Goal: Information Seeking & Learning: Learn about a topic

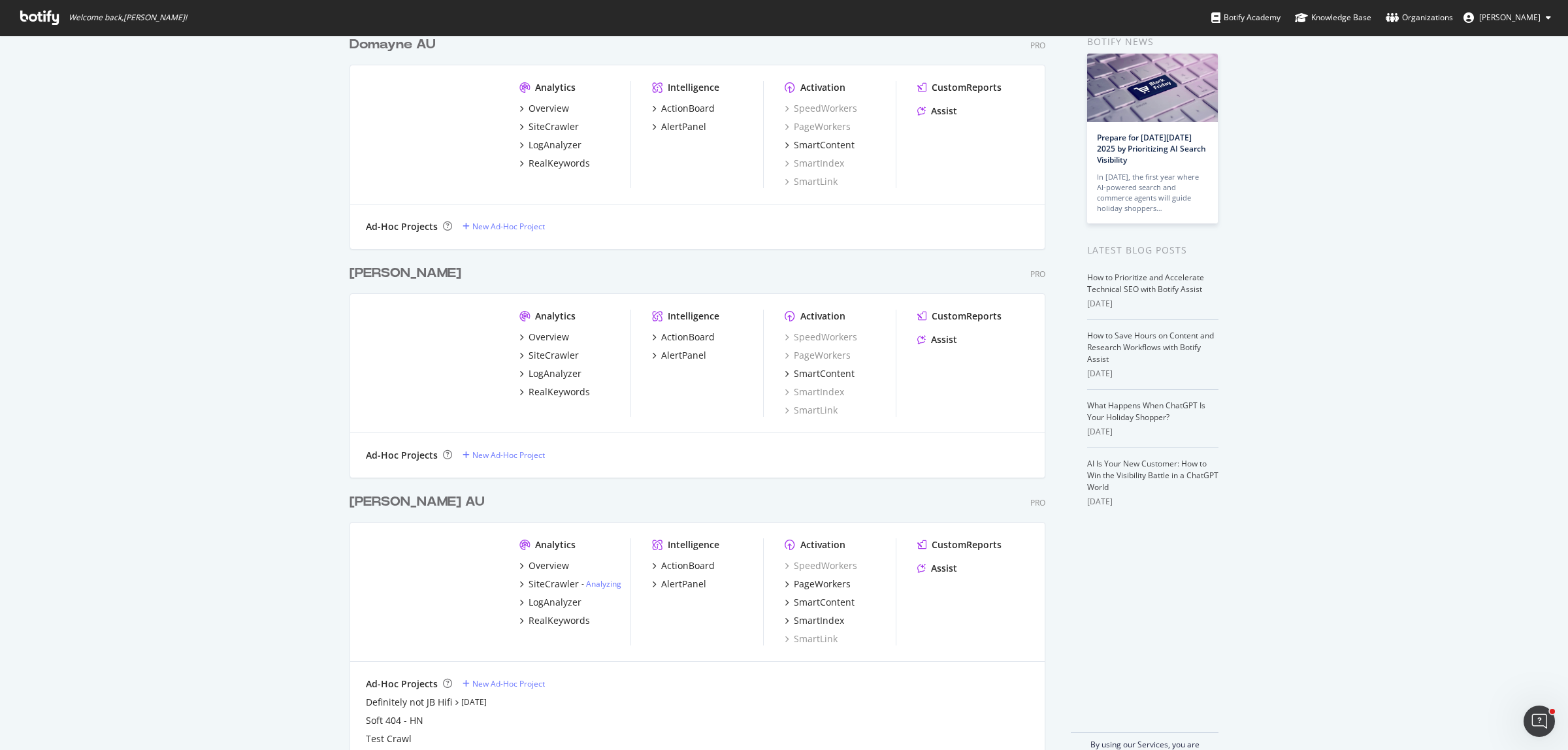
scroll to position [94, 0]
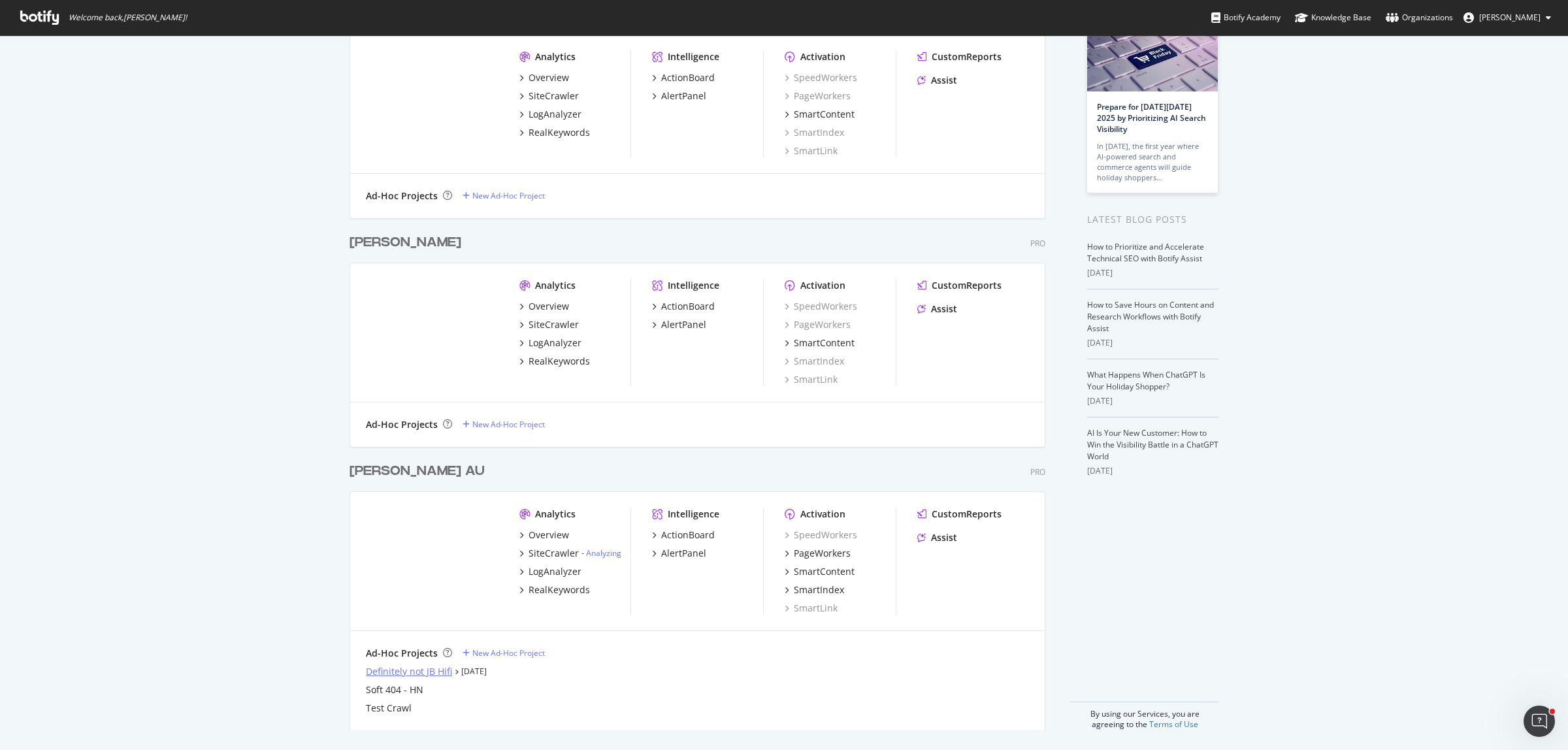
click at [419, 670] on div "Definitely not JB Hifi" at bounding box center [408, 672] width 86 height 13
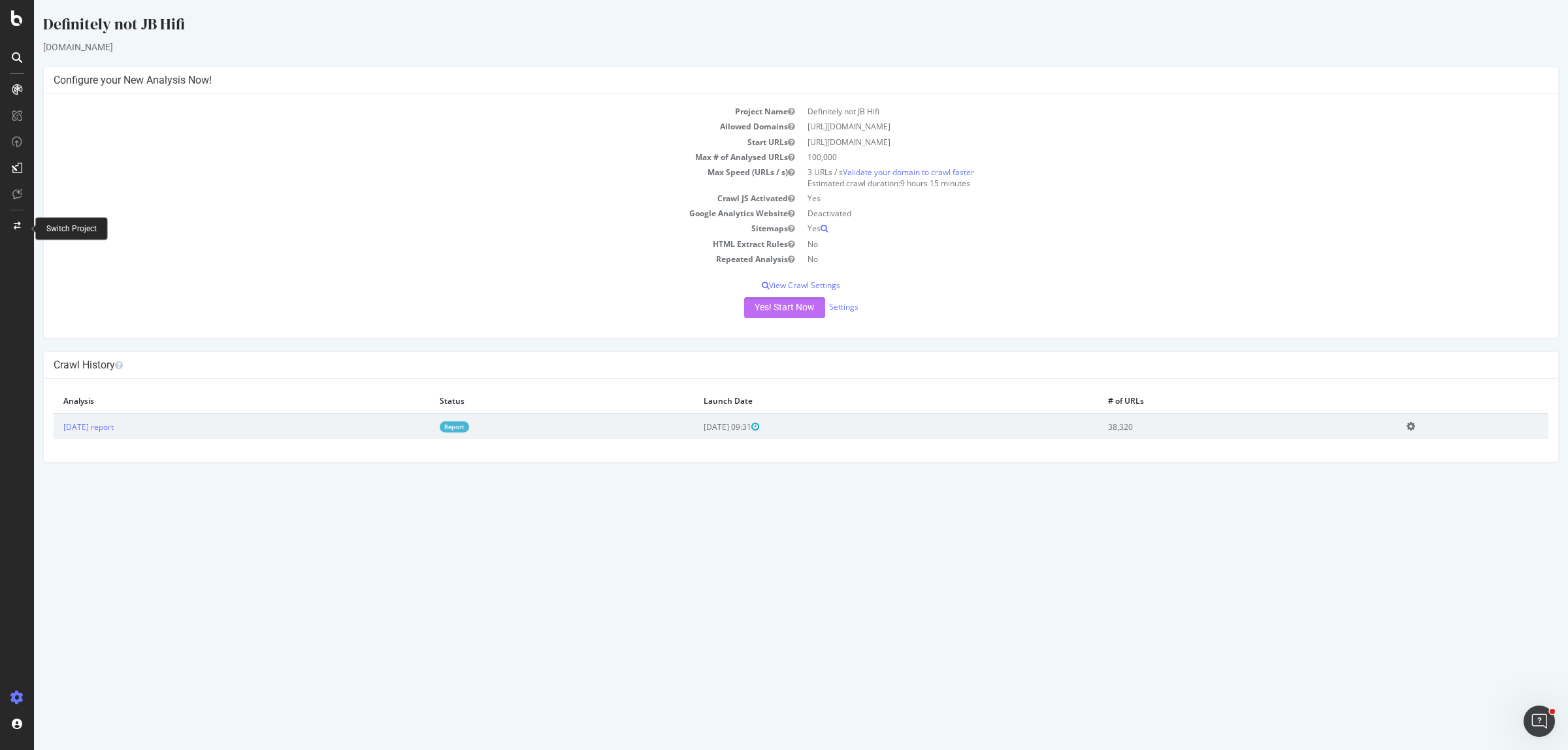
click at [779, 302] on button "Yes! Start Now" at bounding box center [784, 307] width 81 height 21
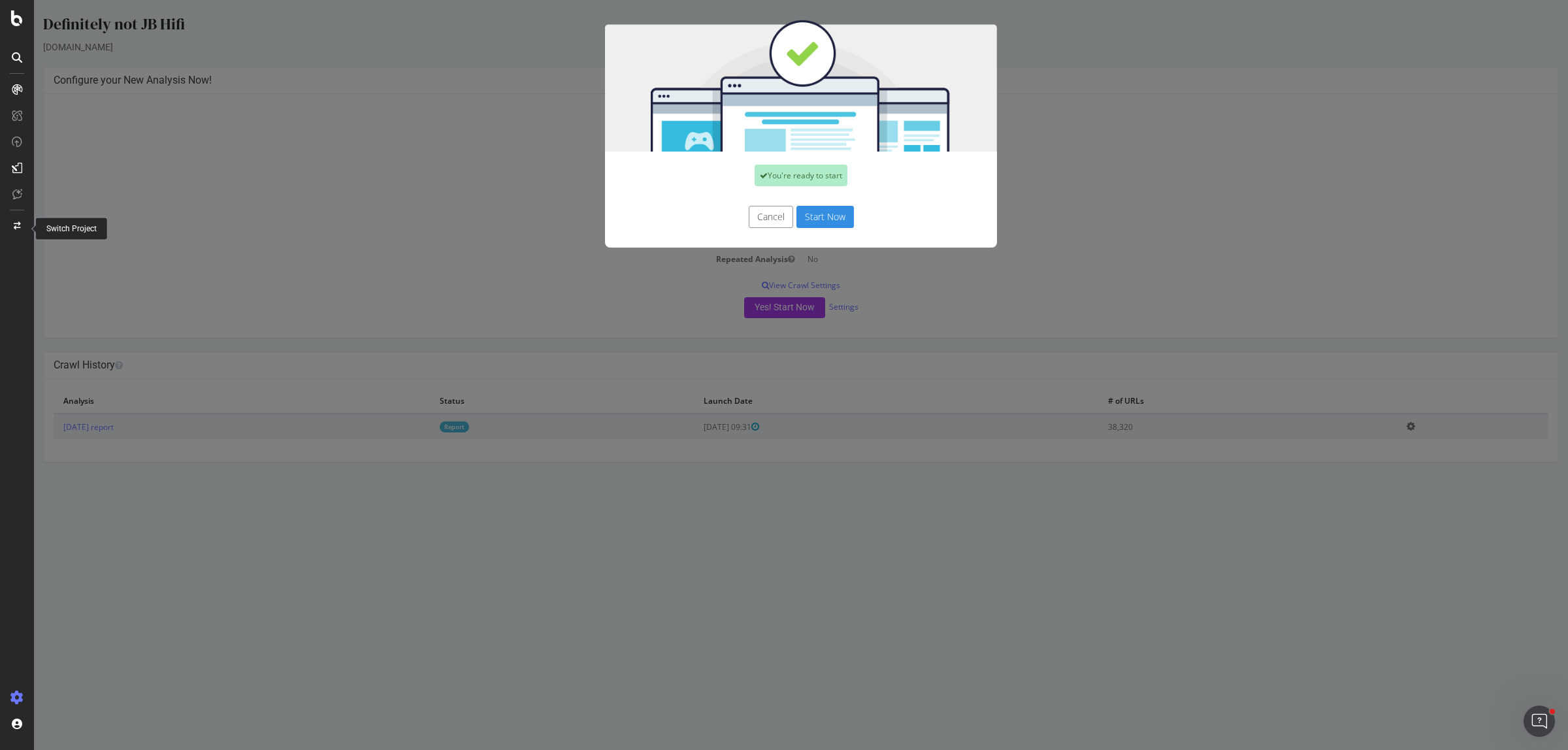
click at [824, 216] on button "Start Now" at bounding box center [825, 217] width 57 height 23
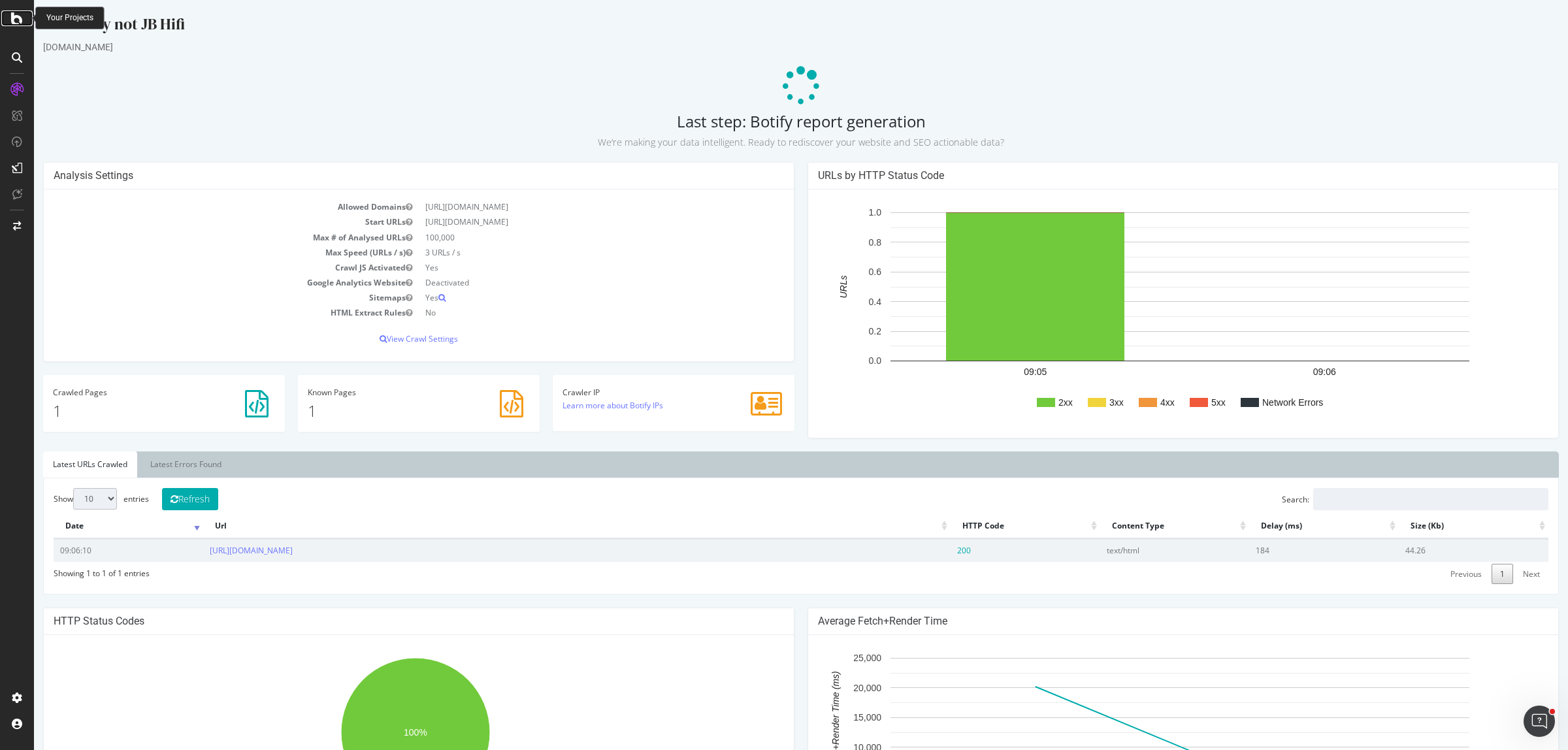
click at [11, 20] on icon at bounding box center [17, 18] width 12 height 16
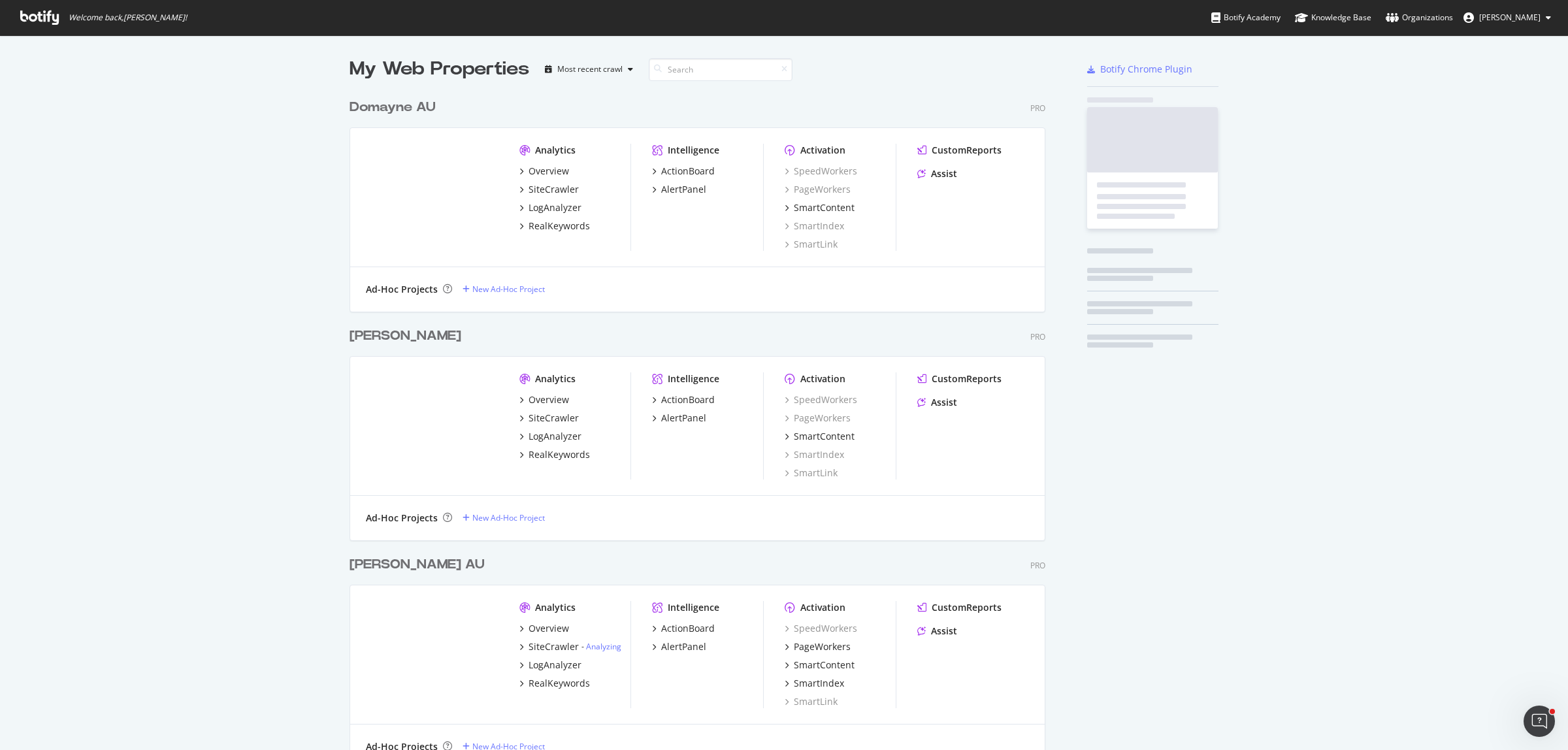
scroll to position [738, 1543]
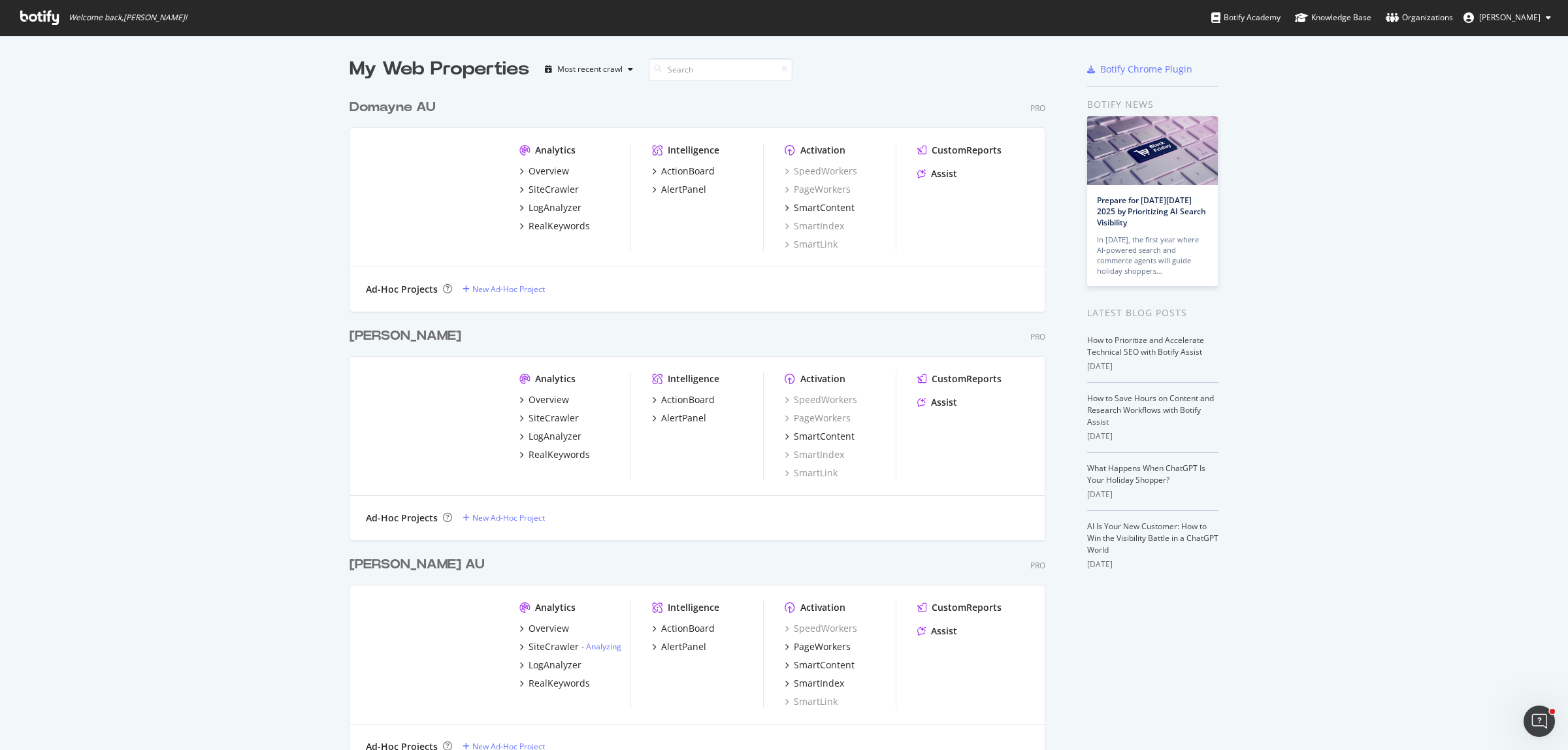
click at [301, 209] on div "My Web Properties Most recent crawl Domayne AU Pro Analytics Overview SiteCrawl…" at bounding box center [784, 440] width 1568 height 809
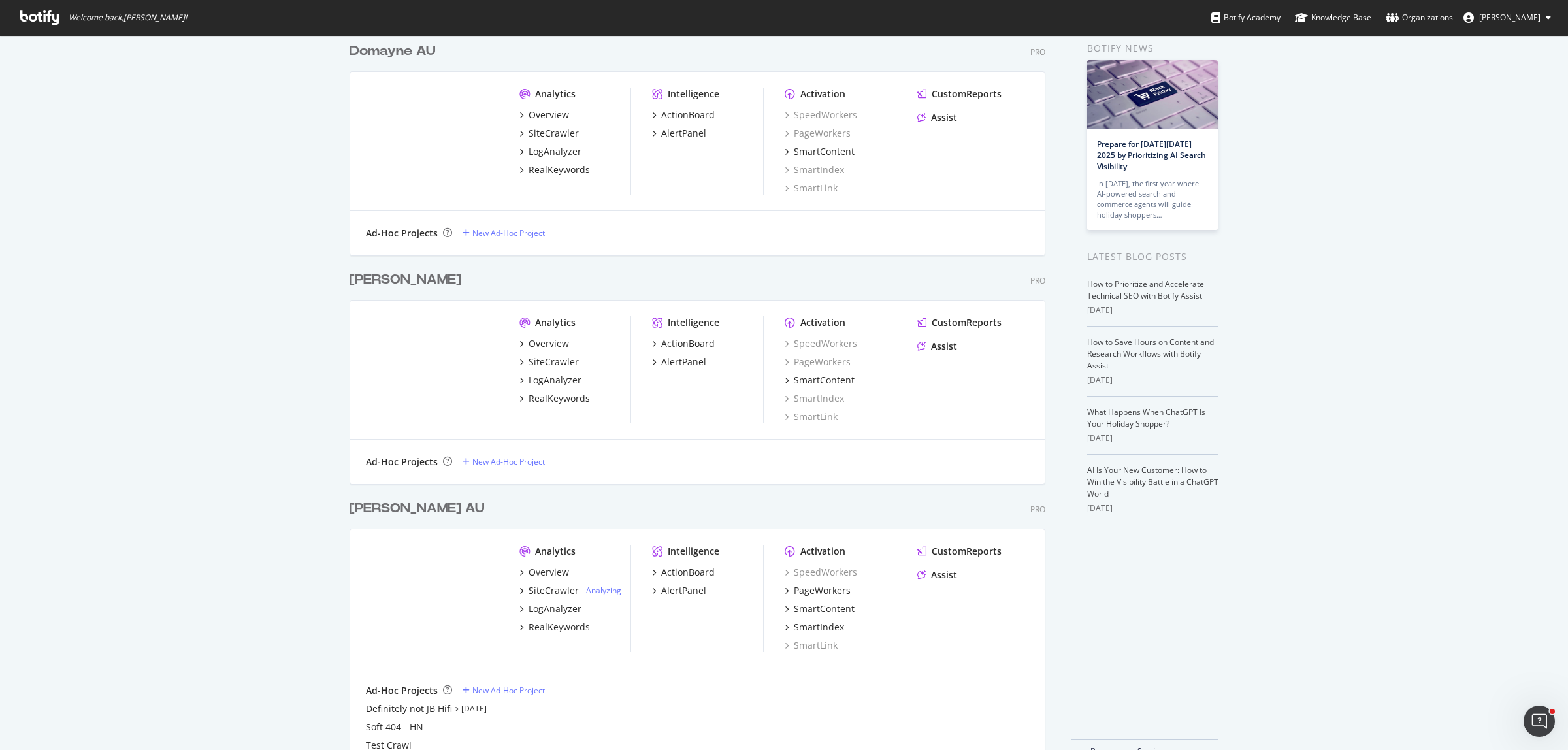
scroll to position [81, 0]
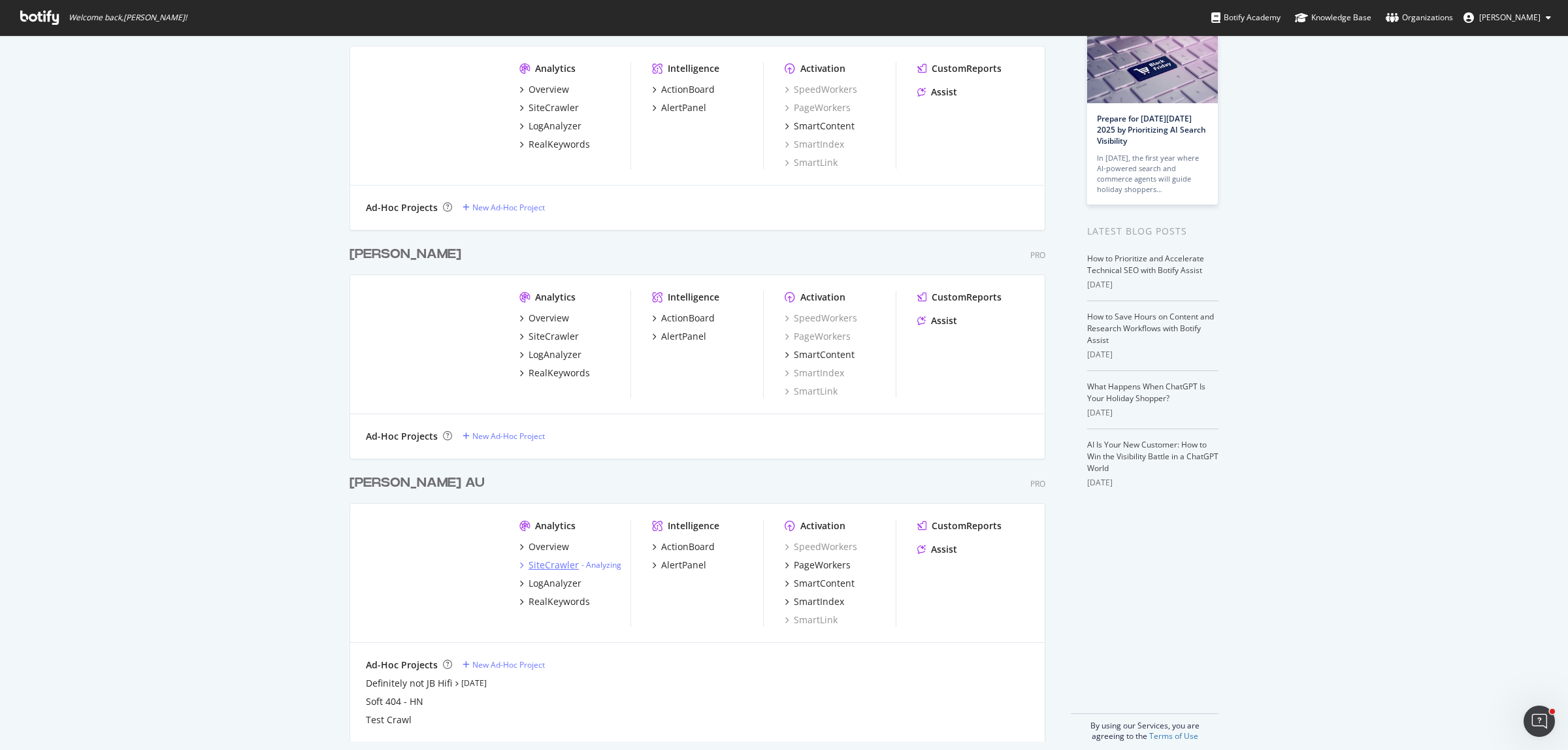
click at [546, 560] on div "SiteCrawler" at bounding box center [553, 565] width 50 height 13
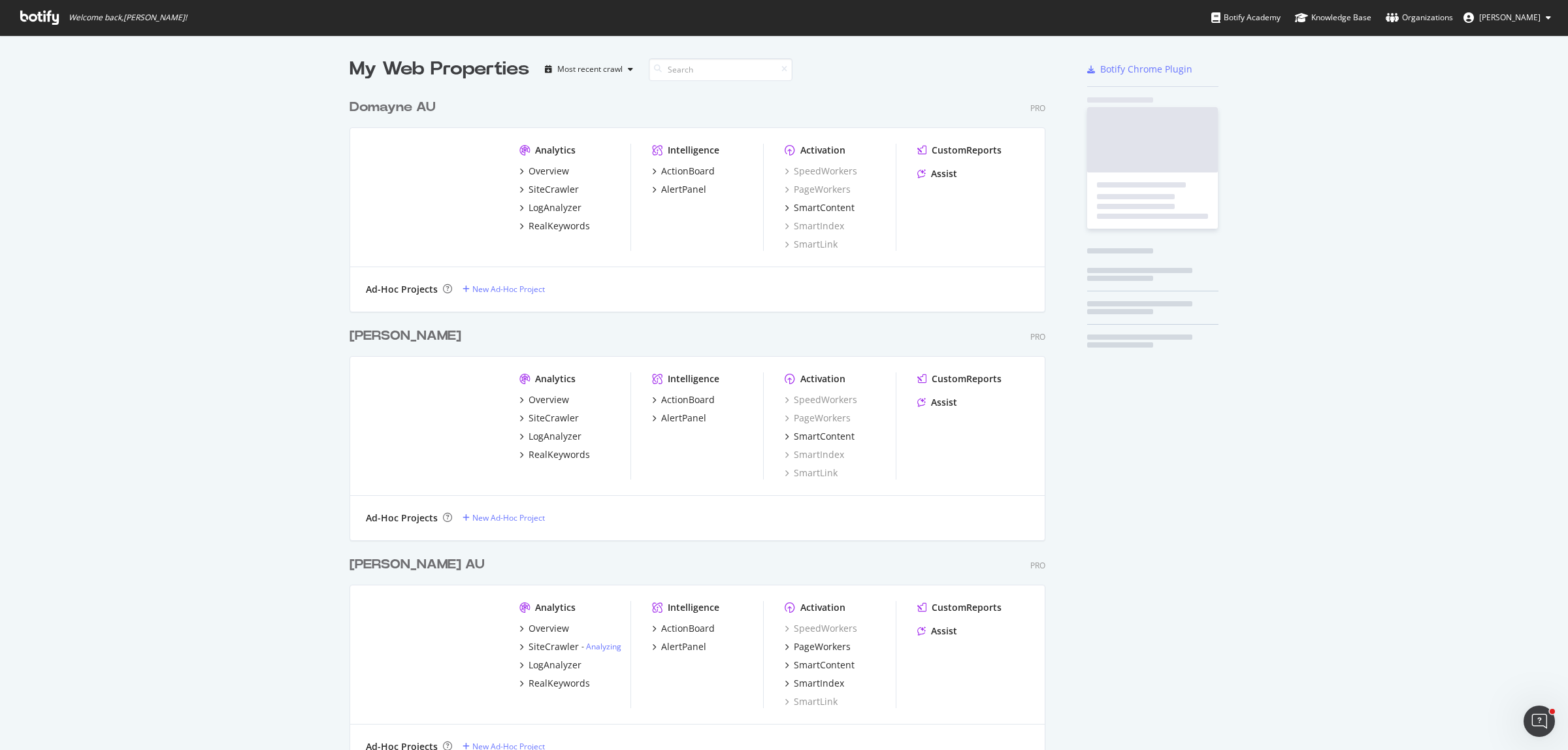
scroll to position [738, 1543]
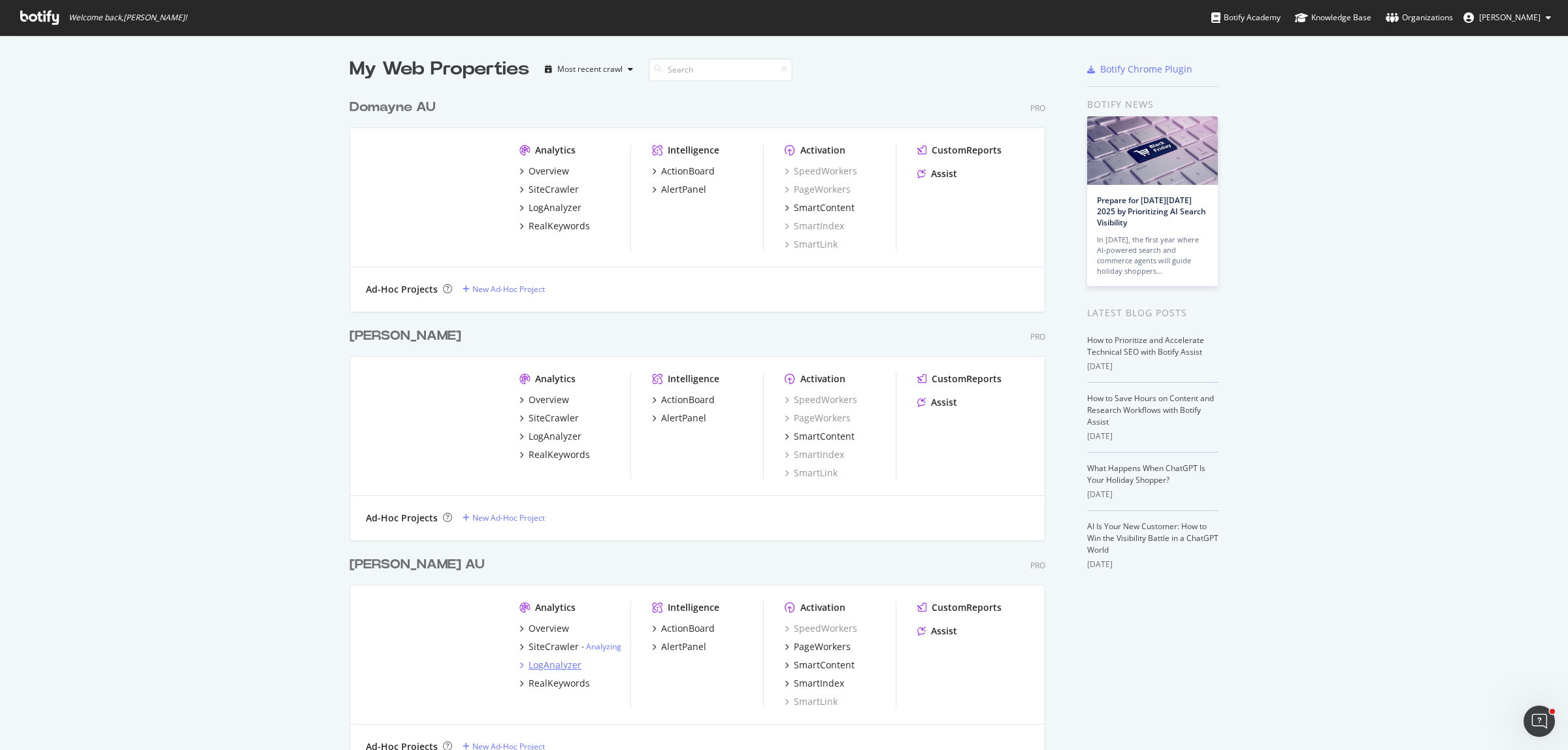
click at [556, 600] on div "LogAnalyzer" at bounding box center [554, 665] width 53 height 13
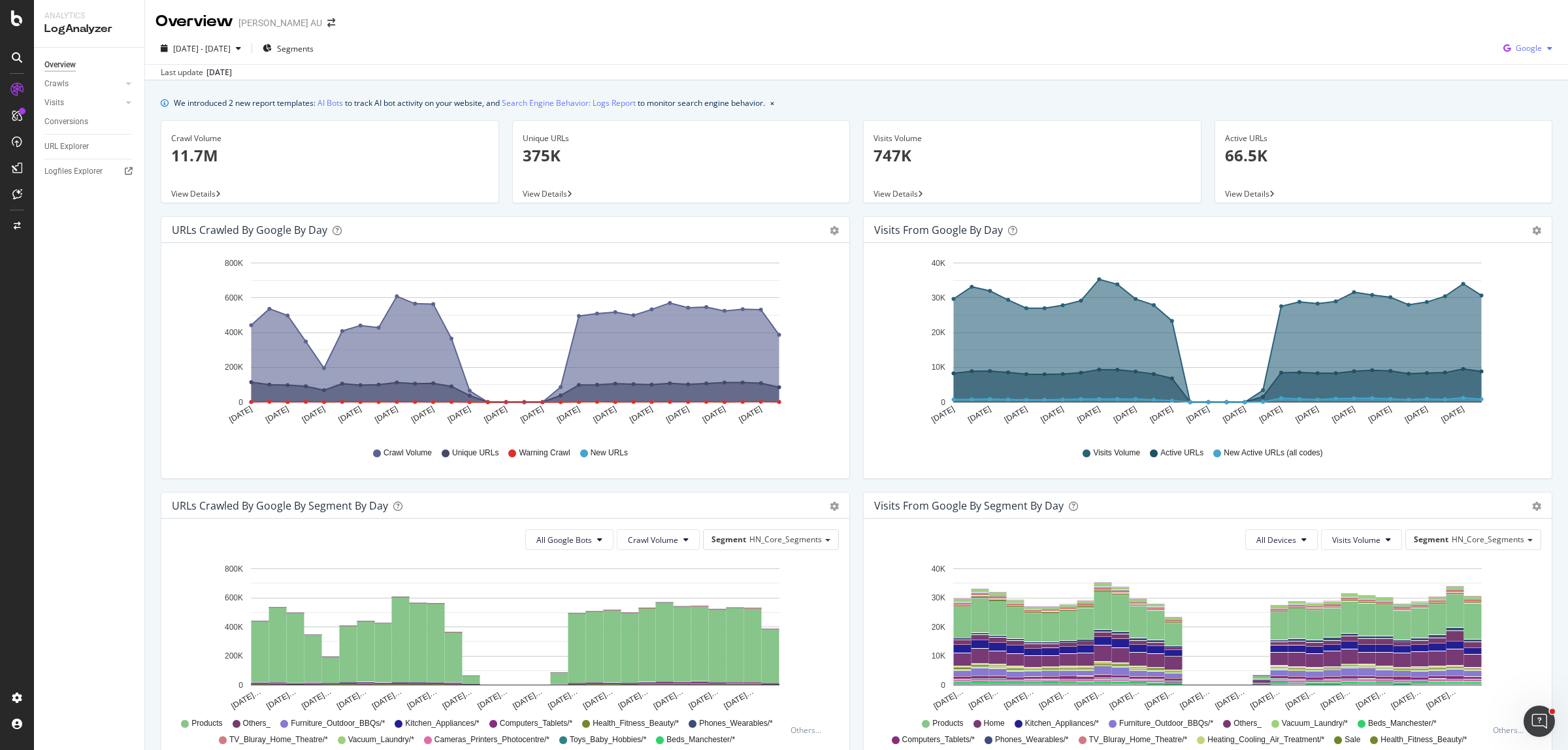
click at [1253, 44] on span "Google" at bounding box center [1529, 47] width 26 height 11
click at [1253, 124] on span "OpenAI" at bounding box center [1526, 123] width 49 height 12
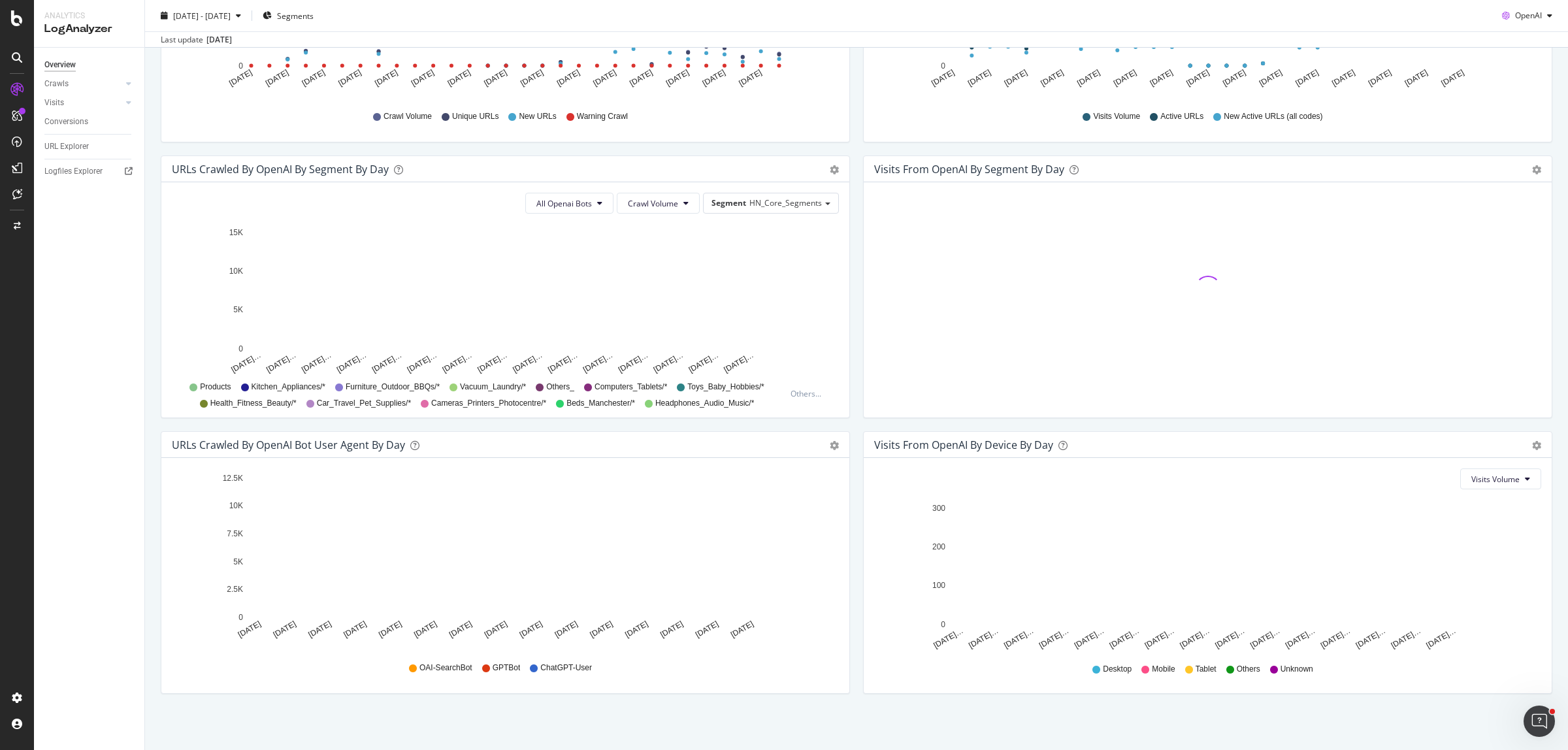
scroll to position [339, 0]
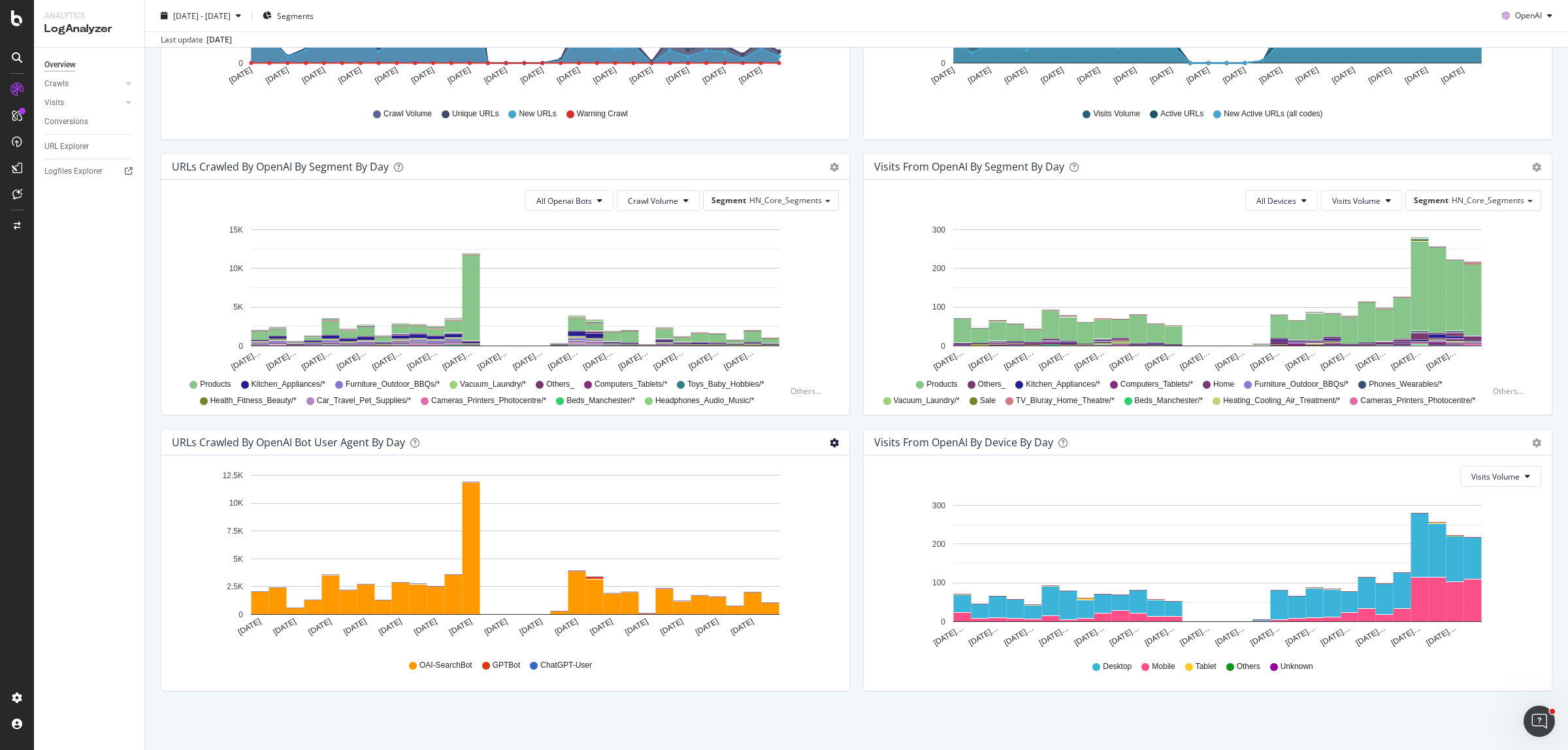
click at [830, 438] on icon "gear" at bounding box center [834, 443] width 9 height 9
click at [857, 415] on div "Visits from OpenAI By Segment By Day Timeline (by Value) Table All Devices Visi…" at bounding box center [1208, 290] width 702 height 275
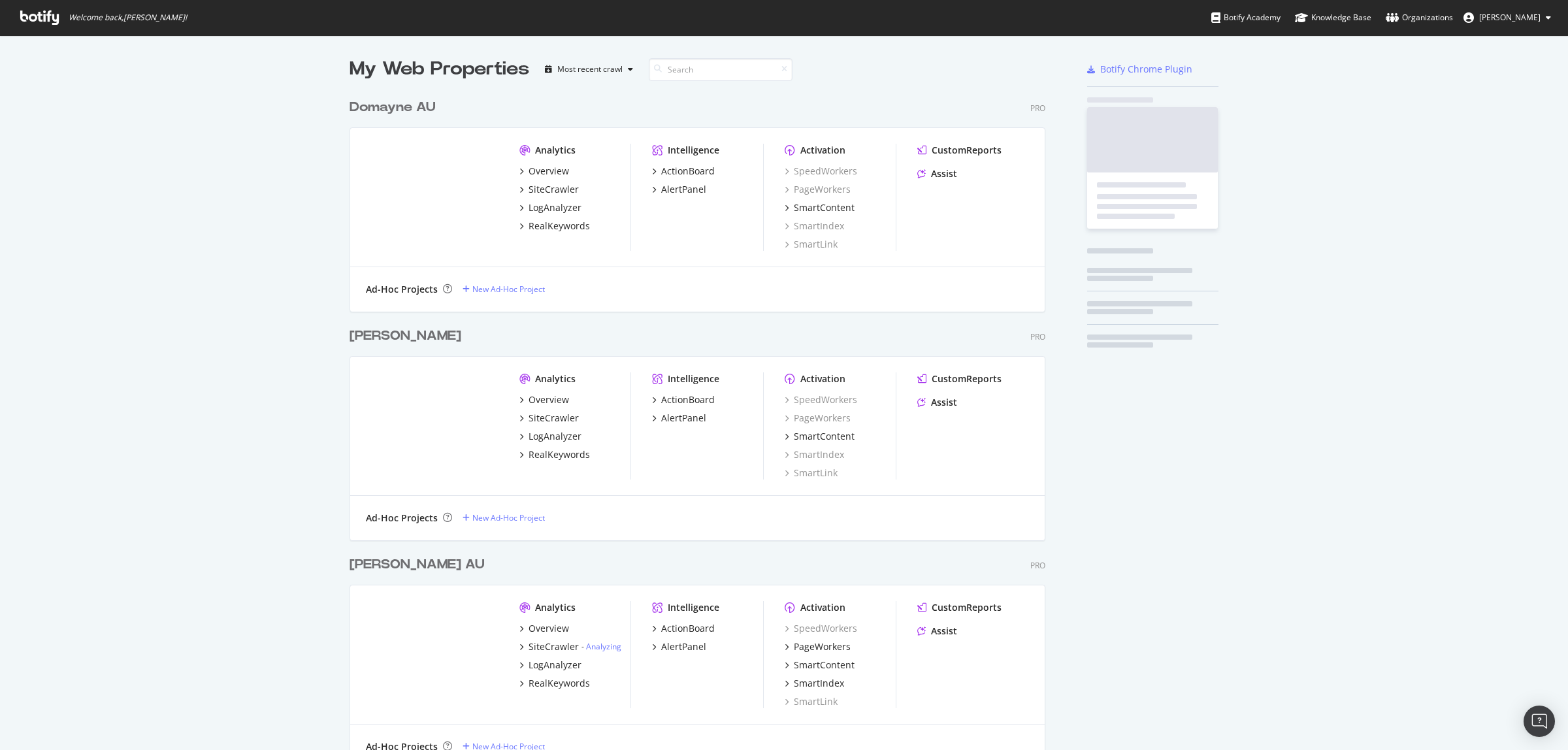
scroll to position [728, 694]
